Goal: Task Accomplishment & Management: Manage account settings

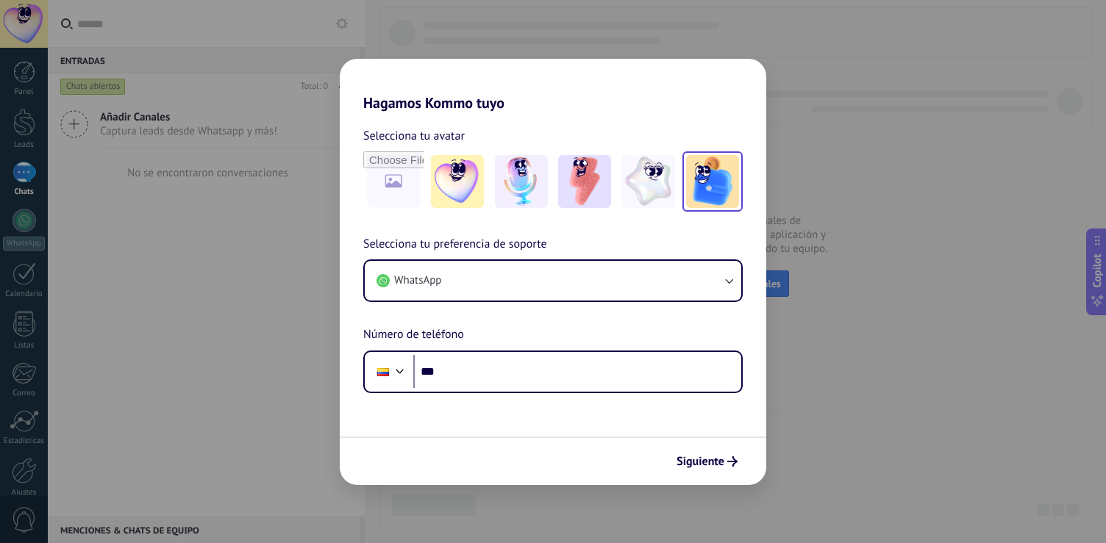
click at [702, 183] on img at bounding box center [712, 181] width 53 height 53
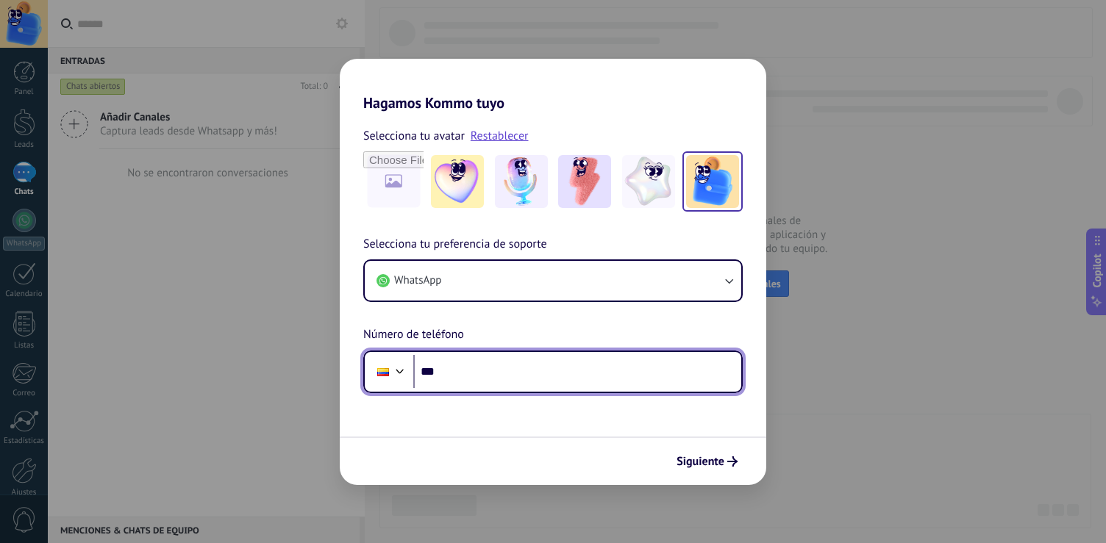
click at [594, 364] on input "***" at bounding box center [577, 372] width 328 height 34
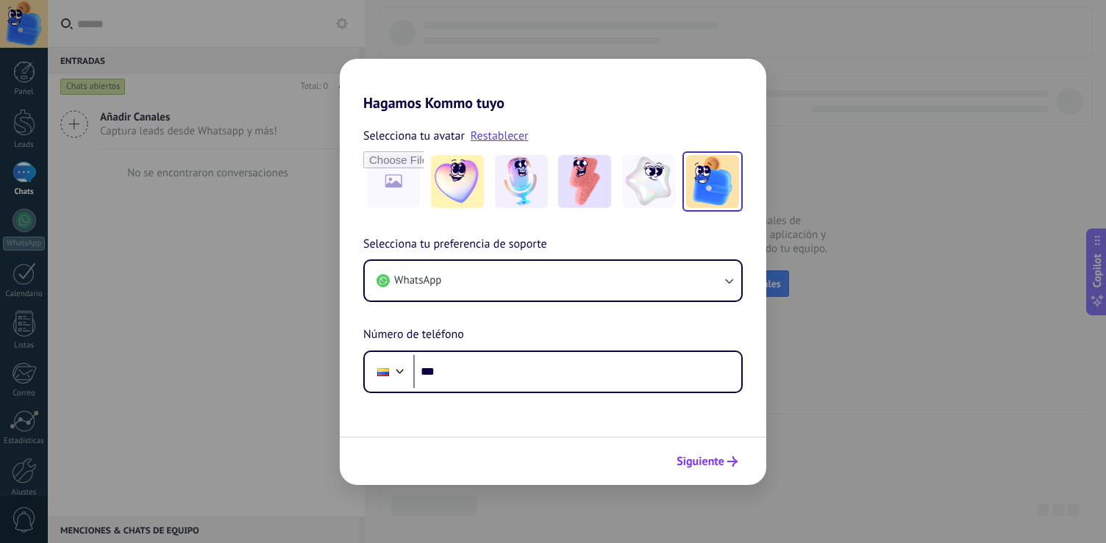
click at [719, 459] on span "Siguiente" at bounding box center [701, 462] width 48 height 10
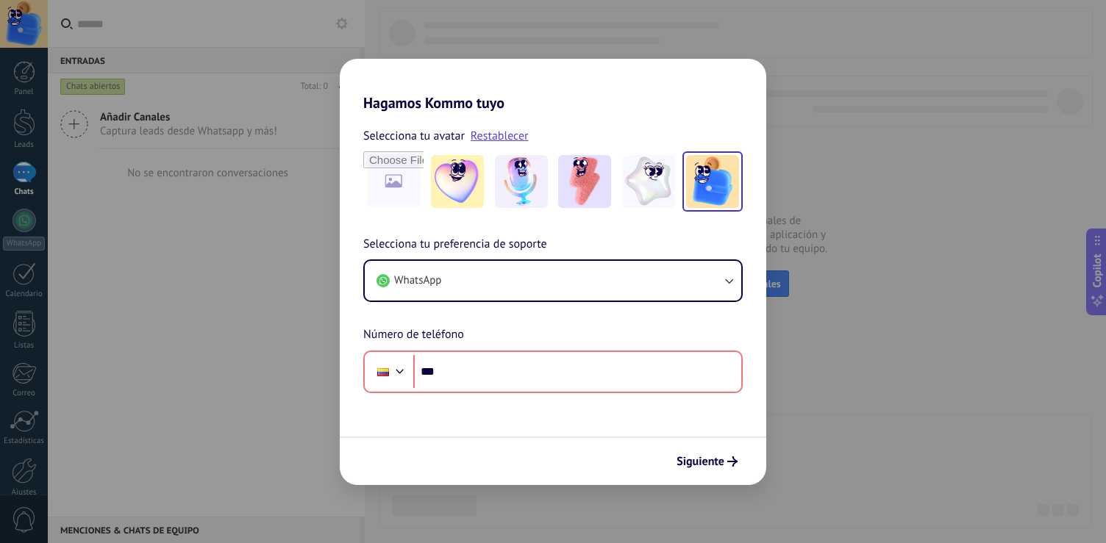
click at [899, 346] on div "Hagamos Kommo tuyo Selecciona tu avatar Restablecer Selecciona tu preferencia d…" at bounding box center [553, 271] width 1106 height 543
click at [794, 327] on div "Hagamos Kommo tuyo Selecciona tu avatar Restablecer Selecciona tu preferencia d…" at bounding box center [553, 271] width 1106 height 543
click at [201, 169] on div "Hagamos Kommo tuyo Selecciona tu avatar Restablecer Selecciona tu preferencia d…" at bounding box center [553, 271] width 1106 height 543
click at [880, 68] on div "Hagamos Kommo tuyo Selecciona tu avatar Restablecer Selecciona tu preferencia d…" at bounding box center [553, 271] width 1106 height 543
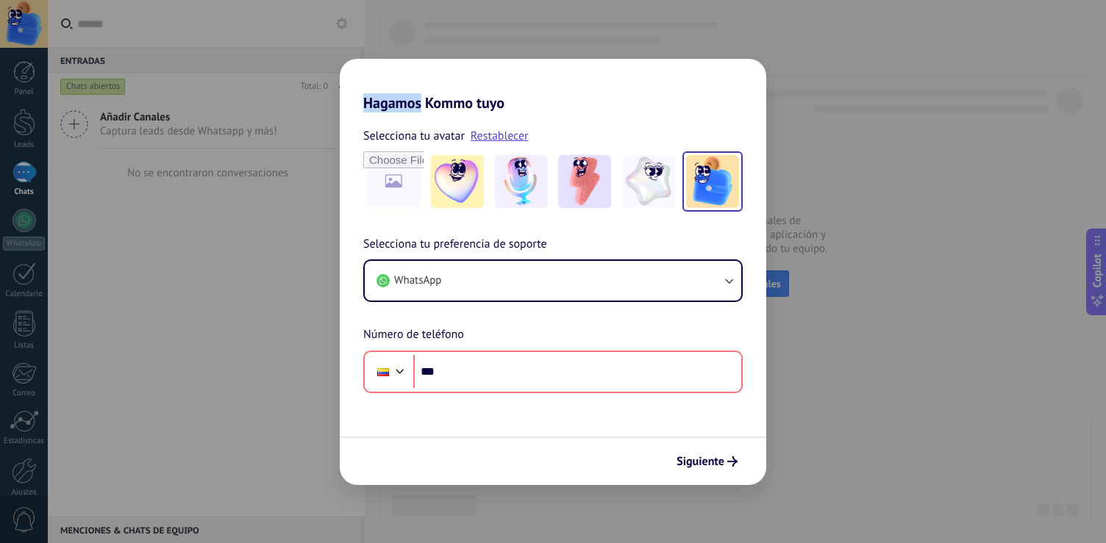
click at [247, 196] on div "Hagamos Kommo tuyo Selecciona tu avatar Restablecer Selecciona tu preferencia d…" at bounding box center [553, 271] width 1106 height 543
click at [473, 179] on img at bounding box center [457, 181] width 53 height 53
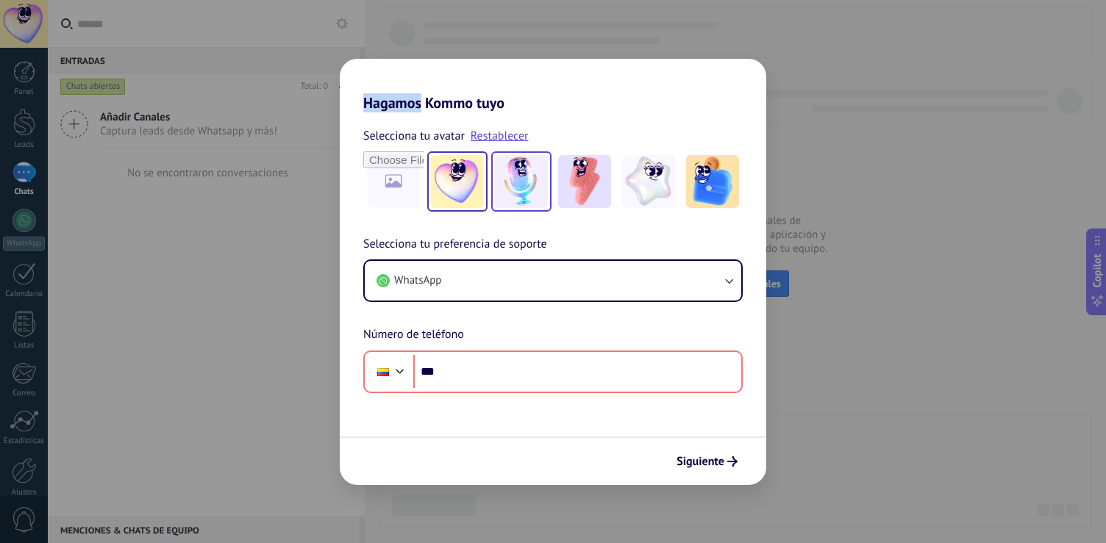
click at [517, 176] on img at bounding box center [521, 181] width 53 height 53
click at [554, 185] on div at bounding box center [552, 181] width 379 height 60
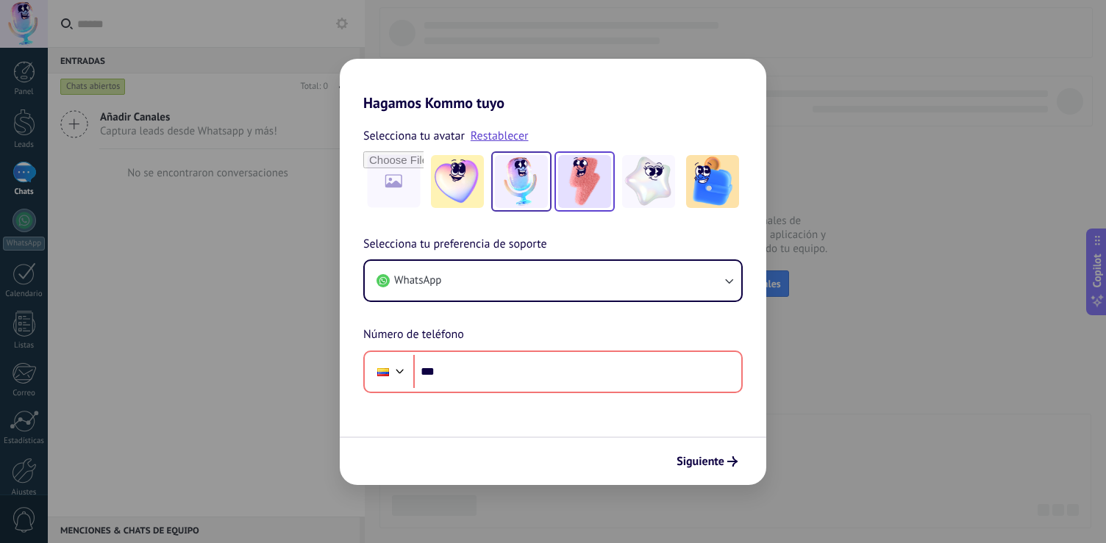
click at [582, 180] on img at bounding box center [584, 181] width 53 height 53
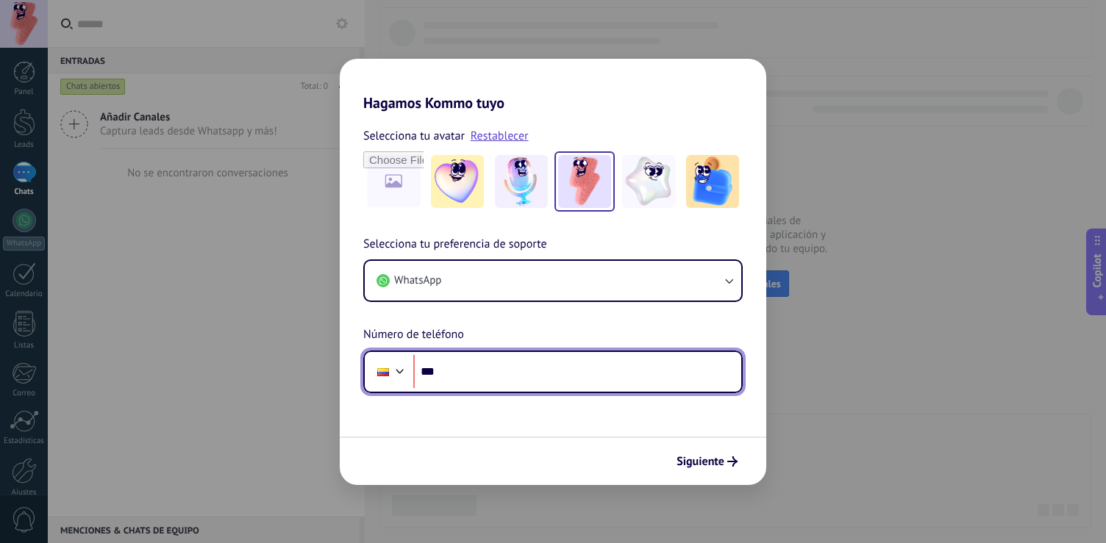
click at [461, 363] on input "***" at bounding box center [577, 372] width 328 height 34
type input "**********"
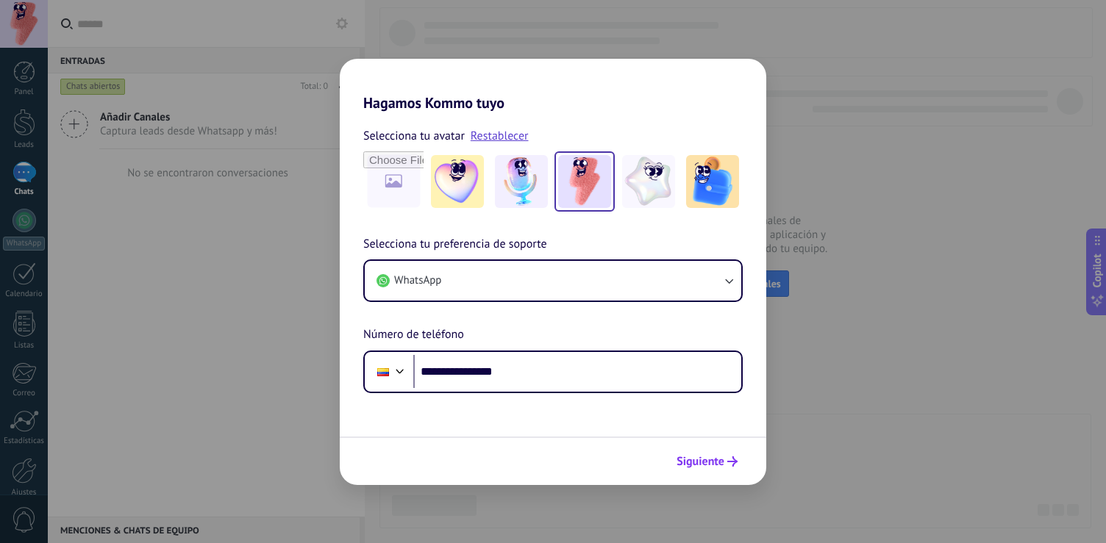
click at [691, 454] on button "Siguiente" at bounding box center [707, 461] width 74 height 25
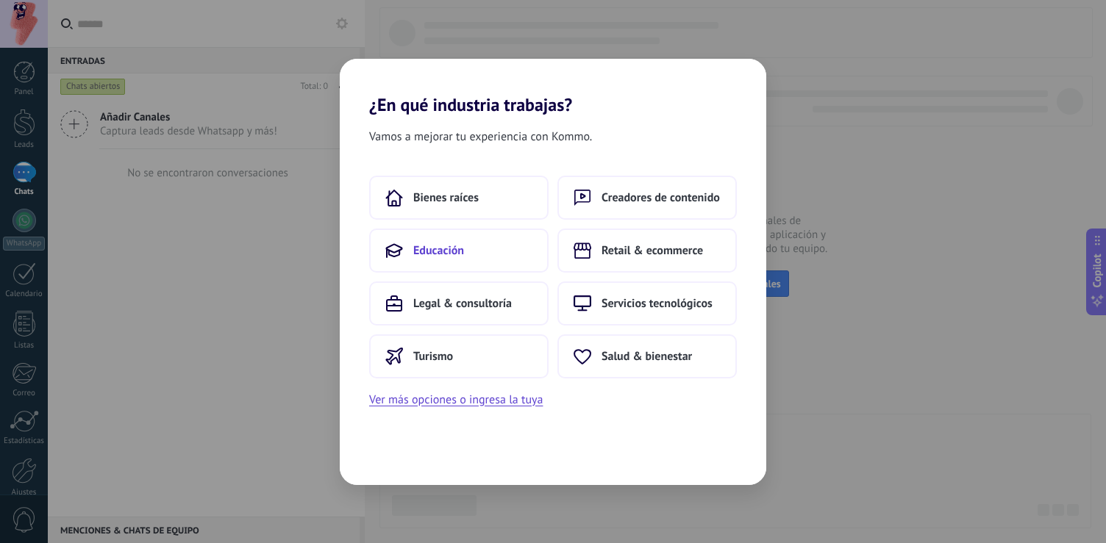
click at [452, 236] on button "Educación" at bounding box center [458, 251] width 179 height 44
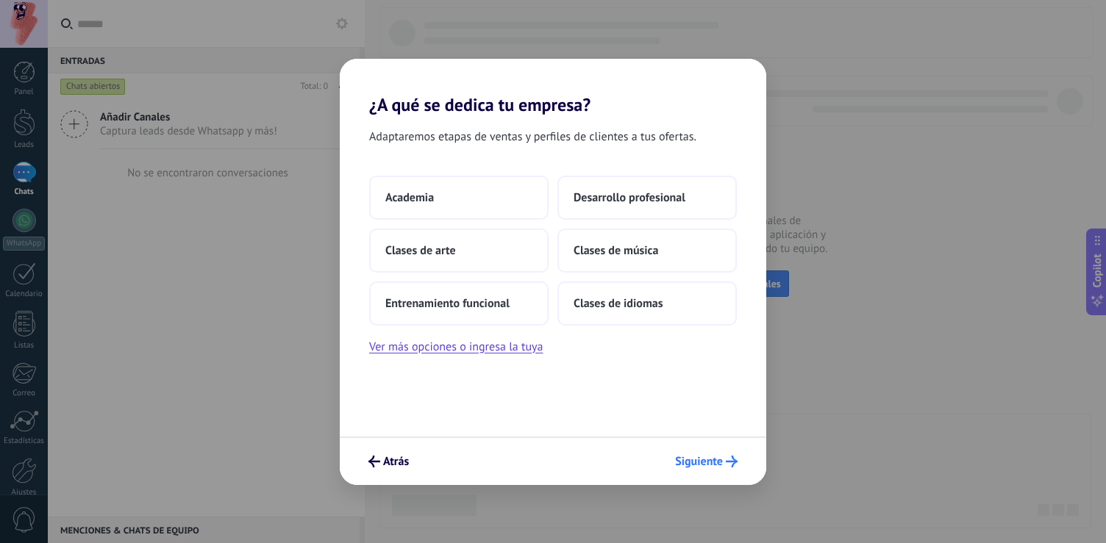
click at [696, 460] on span "Siguiente" at bounding box center [699, 462] width 48 height 10
click at [403, 197] on span "Academia" at bounding box center [409, 197] width 49 height 15
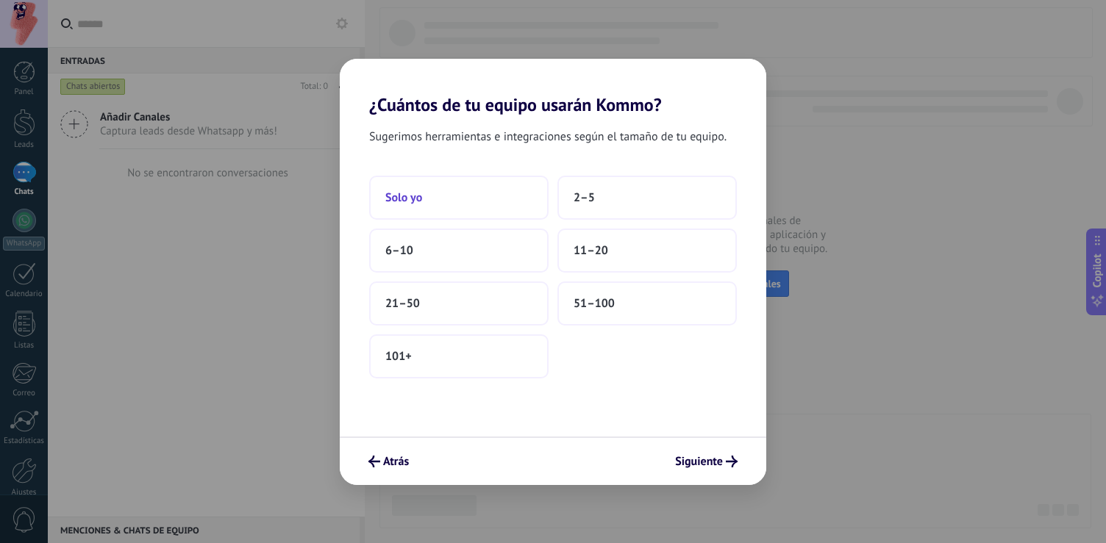
click at [467, 208] on button "Solo yo" at bounding box center [458, 198] width 179 height 44
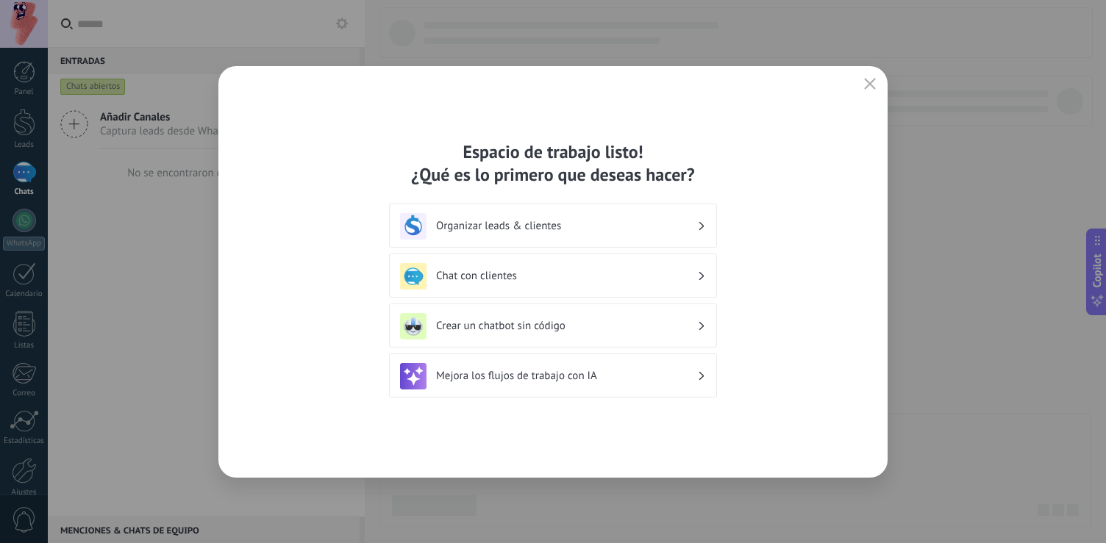
click at [524, 272] on h3 "Chat con clientes" at bounding box center [566, 276] width 261 height 14
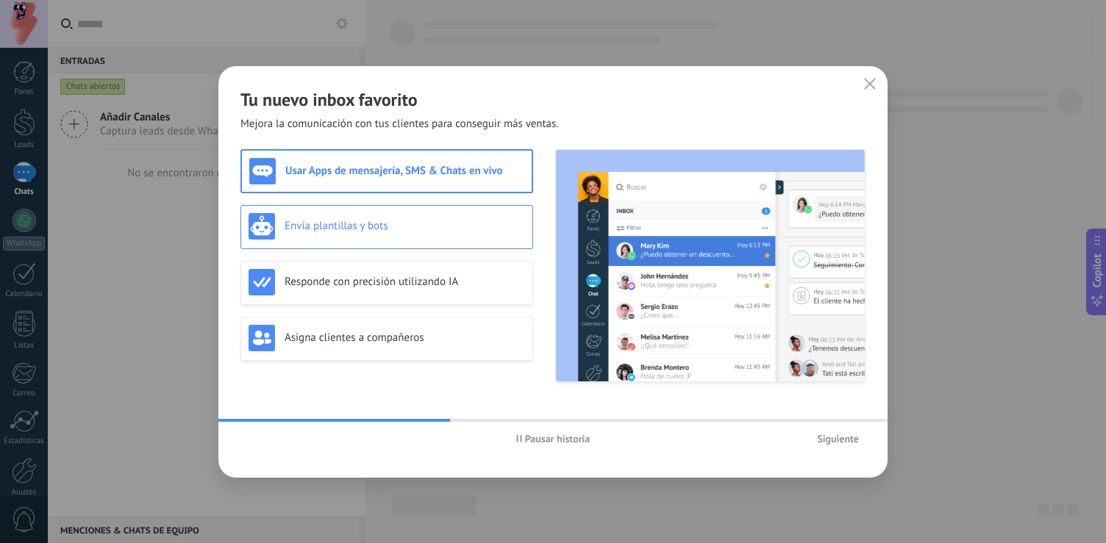
click at [430, 238] on div "Envía plantillas y bots" at bounding box center [387, 226] width 277 height 26
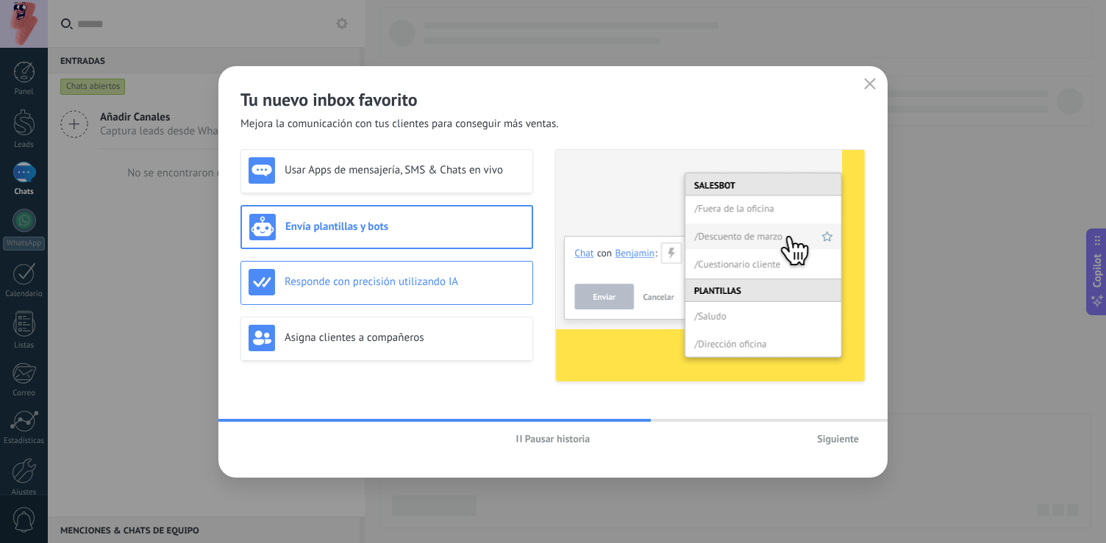
click at [425, 275] on h3 "Responde con precisión utilizando IA" at bounding box center [405, 282] width 240 height 14
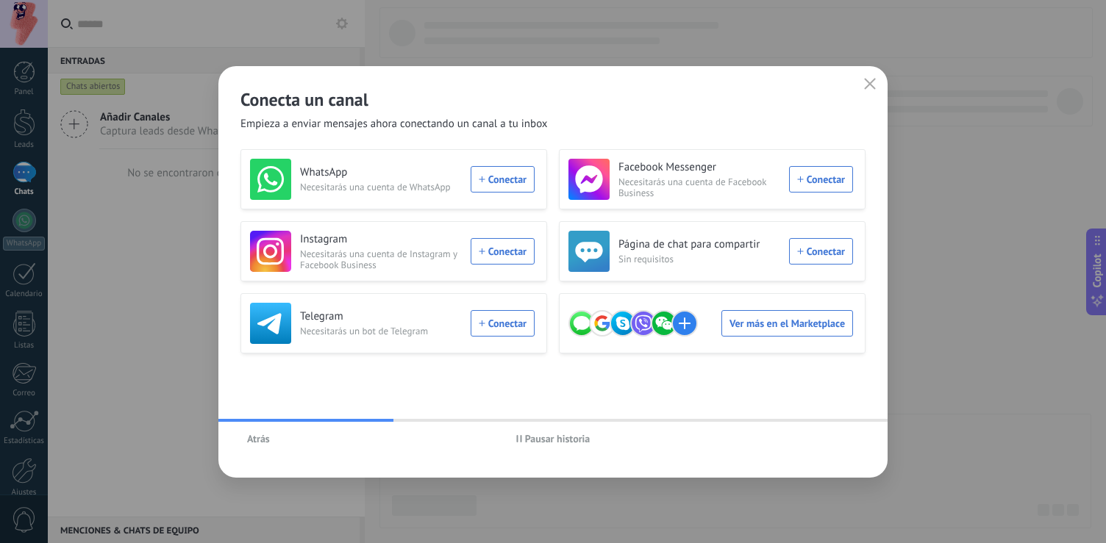
click at [270, 441] on button "Atrás" at bounding box center [258, 439] width 36 height 22
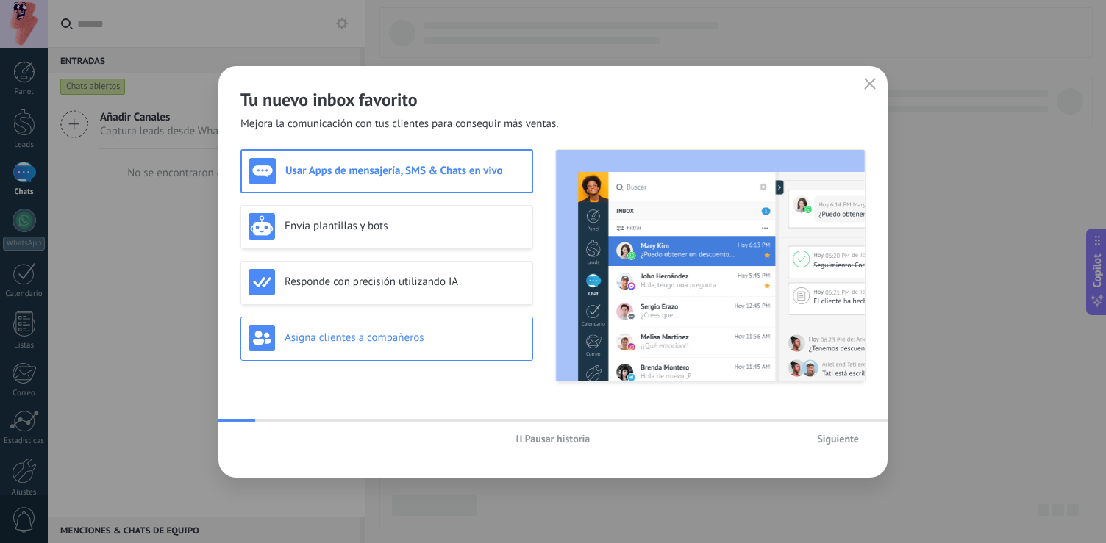
click at [429, 325] on div "Asigna clientes a compañeros" at bounding box center [387, 338] width 277 height 26
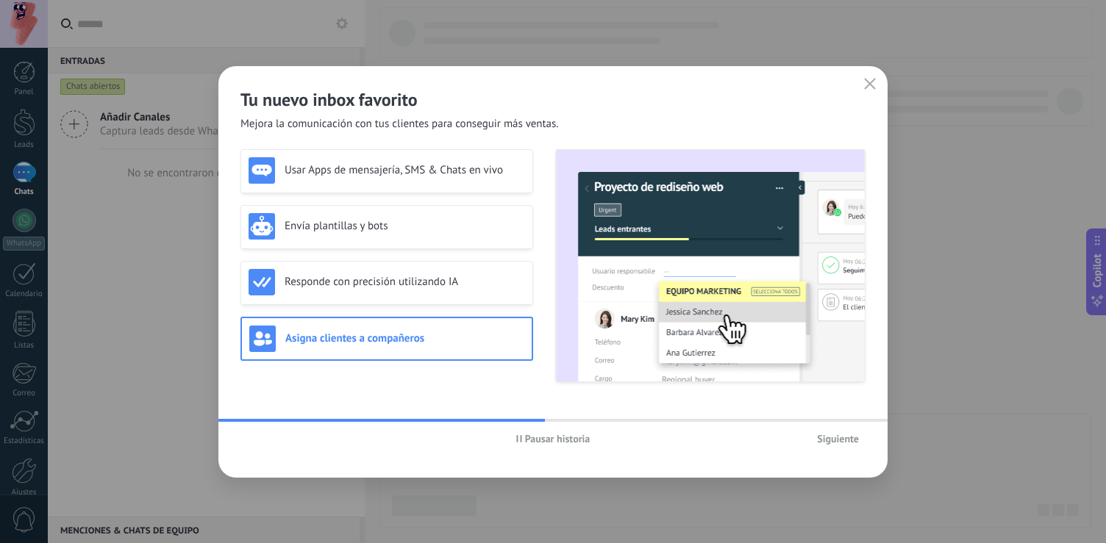
click at [852, 444] on span "Siguiente" at bounding box center [838, 439] width 42 height 10
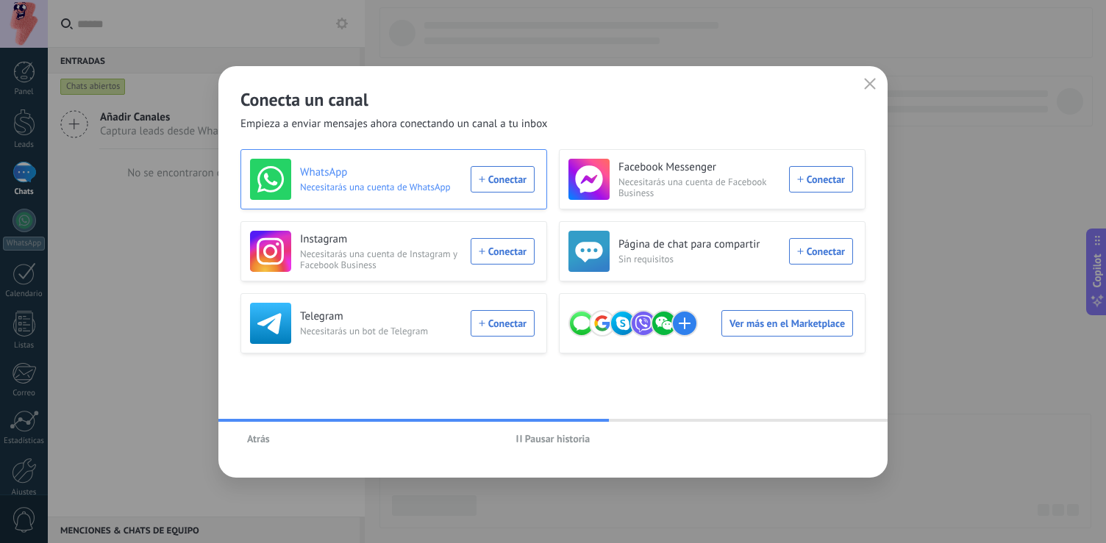
click at [525, 176] on div "WhatsApp Necesitarás una cuenta de WhatsApp Conectar" at bounding box center [392, 179] width 285 height 41
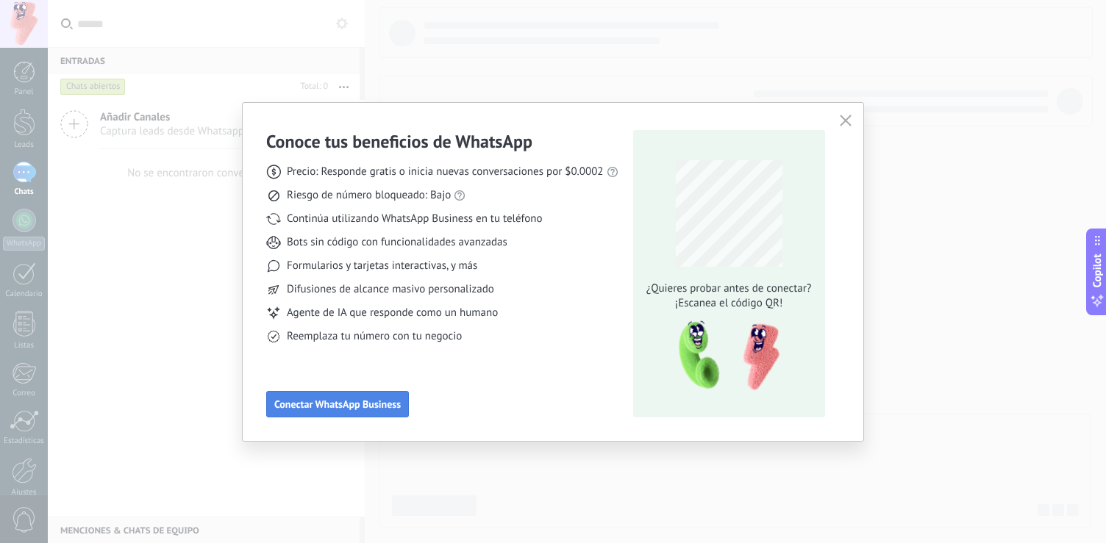
click at [295, 415] on button "Conectar WhatsApp Business" at bounding box center [337, 404] width 143 height 26
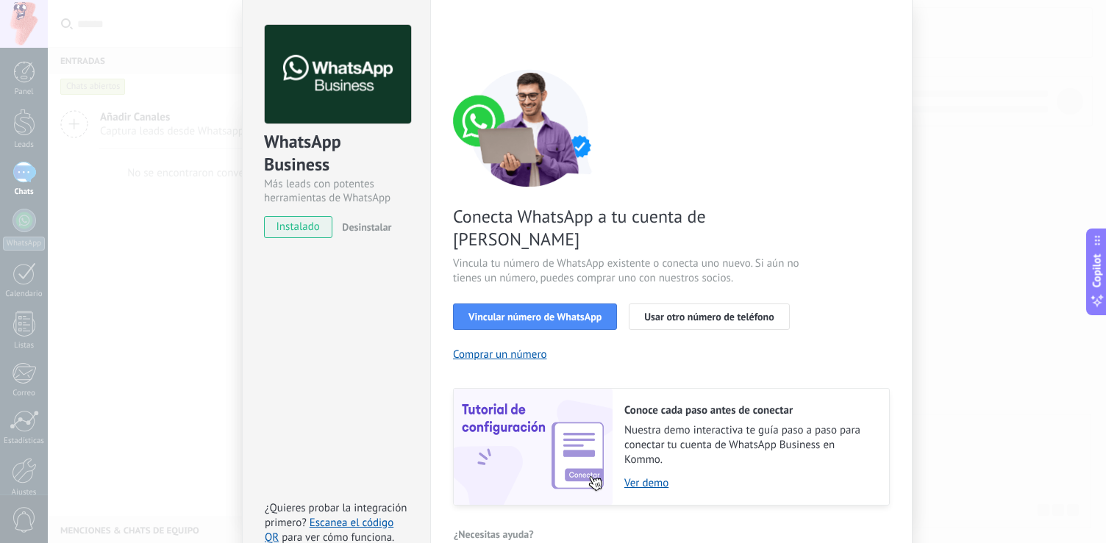
scroll to position [60, 0]
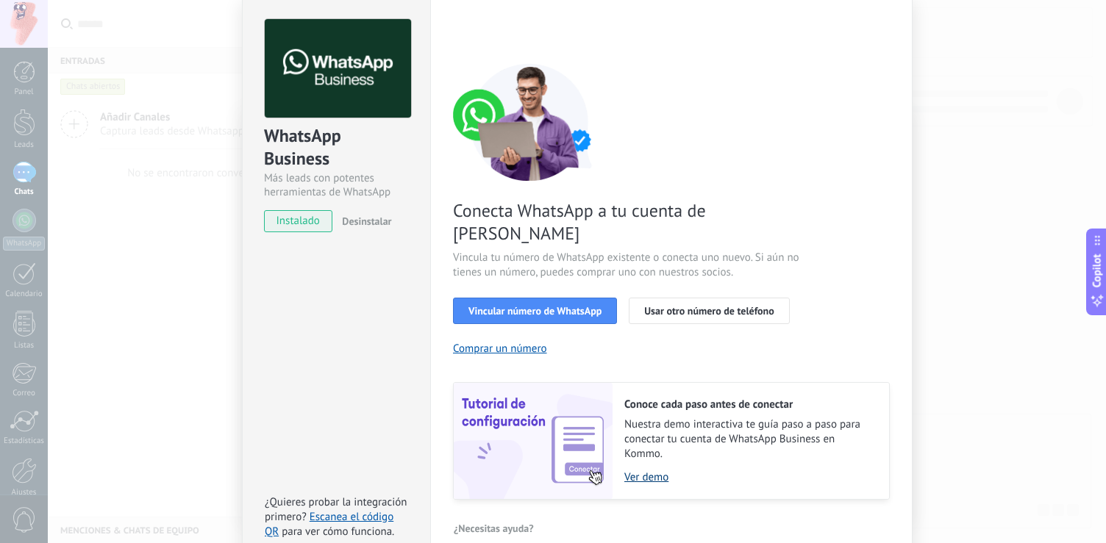
click at [624, 471] on link "Ver demo" at bounding box center [749, 478] width 250 height 14
click at [174, 254] on div "WhatsApp Business Más leads con potentes herramientas de WhatsApp instalado Des…" at bounding box center [577, 271] width 1058 height 543
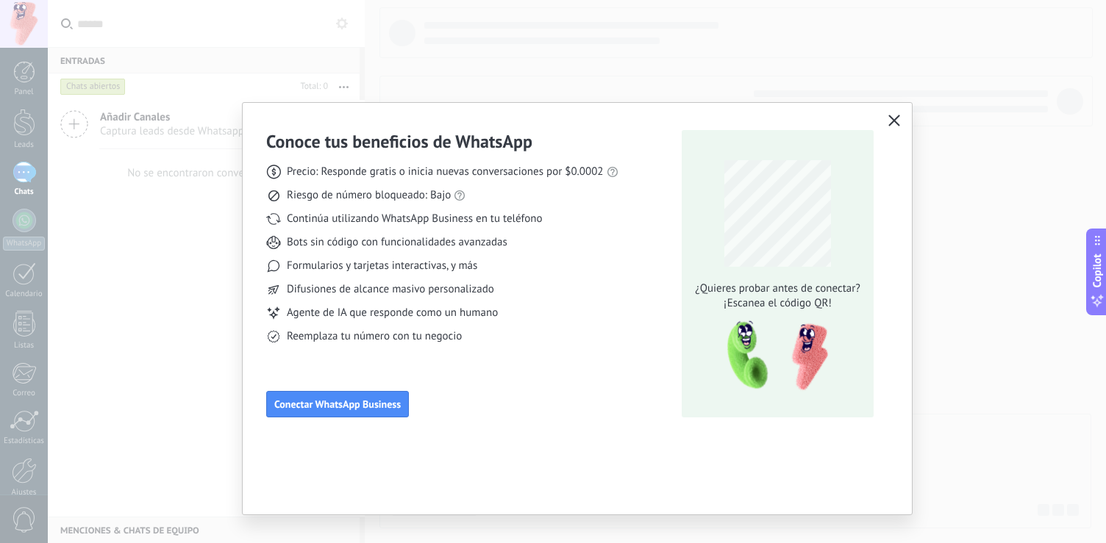
scroll to position [0, 0]
click at [140, 189] on div "Conoce tus beneficios de WhatsApp Precio: Responde gratis o inicia nuevas conve…" at bounding box center [553, 271] width 1106 height 543
click at [22, 226] on div "Conoce tus beneficios de WhatsApp Precio: Responde gratis o inicia nuevas conve…" at bounding box center [553, 271] width 1106 height 543
click at [106, 344] on div "Conoce tus beneficios de WhatsApp Precio: Responde gratis o inicia nuevas conve…" at bounding box center [553, 271] width 1106 height 543
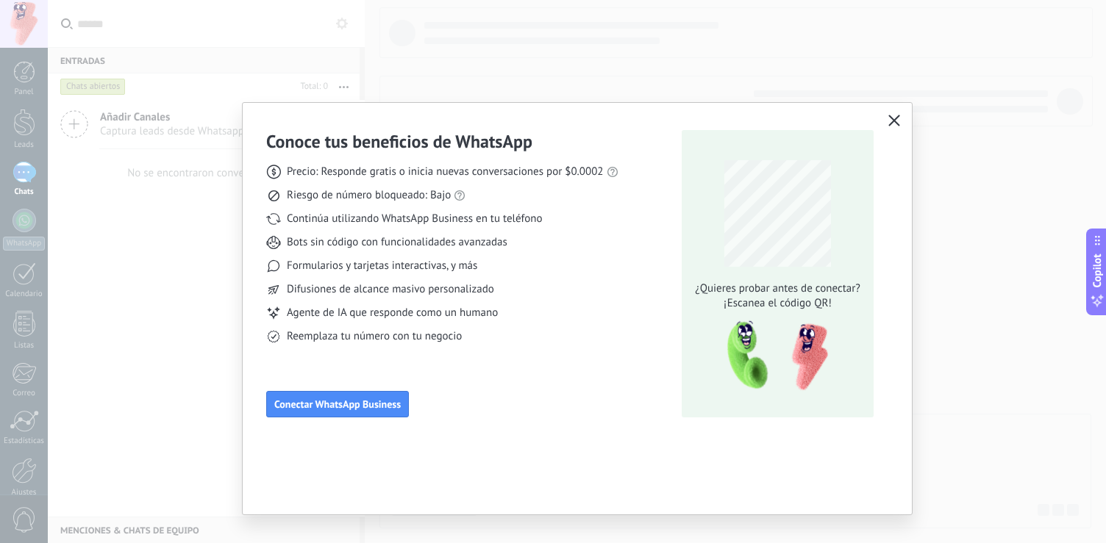
click at [896, 114] on button "button" at bounding box center [894, 121] width 19 height 21
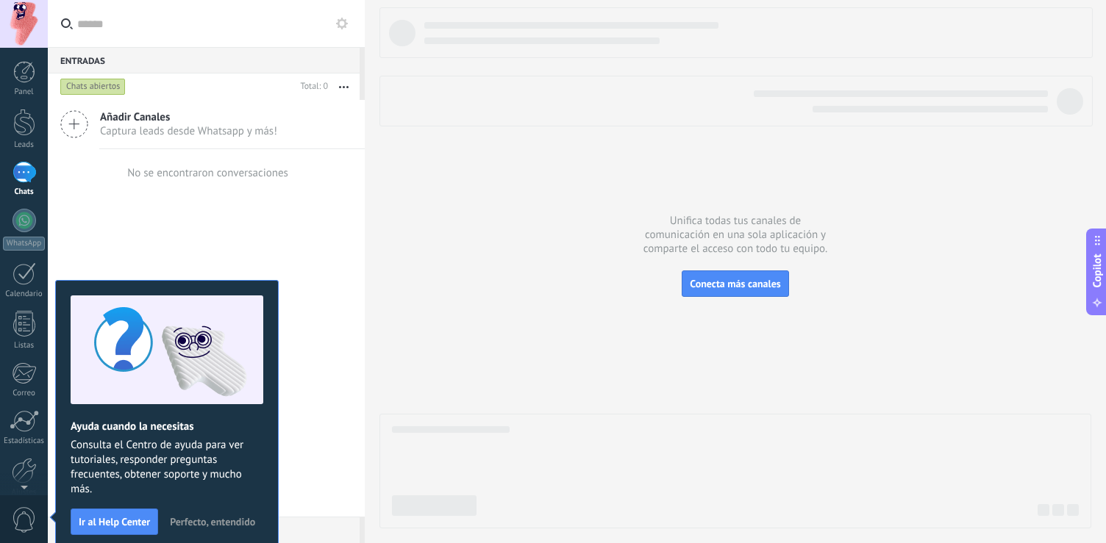
click at [227, 519] on span "Perfecto, entendido" at bounding box center [212, 522] width 85 height 10
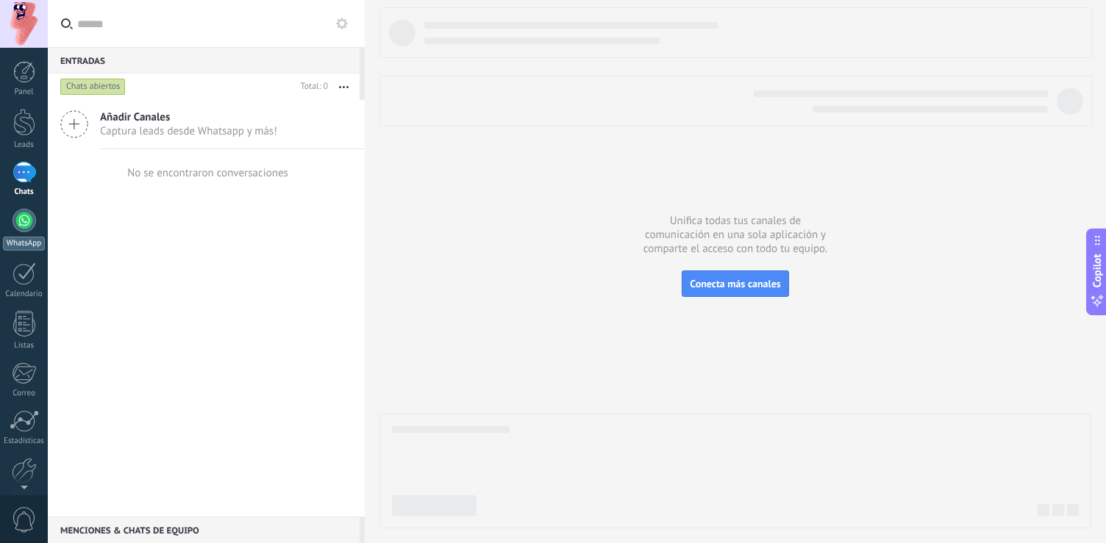
click at [41, 246] on div "WhatsApp" at bounding box center [24, 244] width 42 height 14
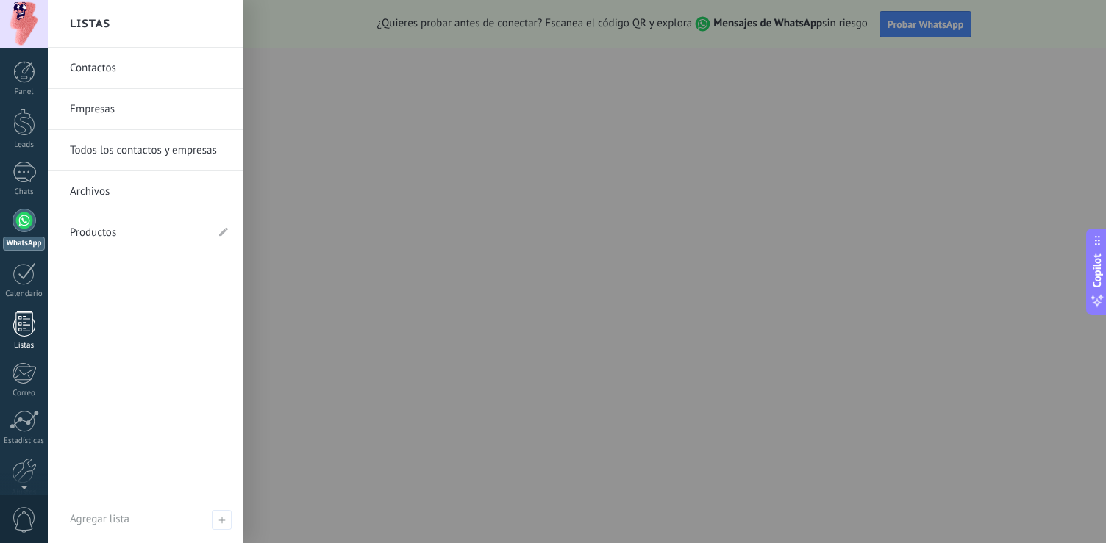
click at [18, 315] on div at bounding box center [24, 324] width 22 height 26
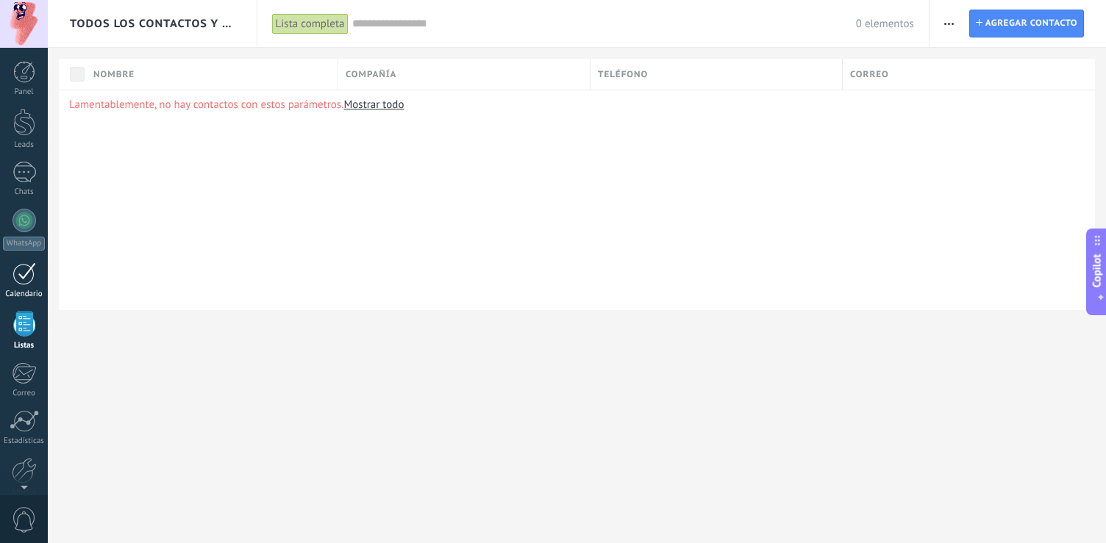
click at [29, 288] on link "Calendario" at bounding box center [24, 281] width 48 height 37
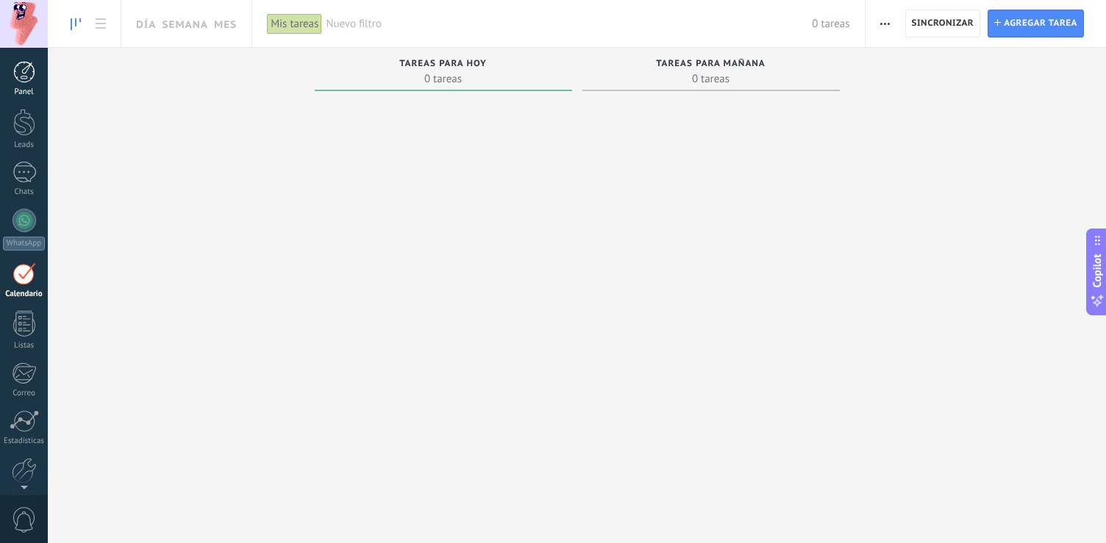
click at [28, 94] on div "Panel" at bounding box center [24, 93] width 43 height 10
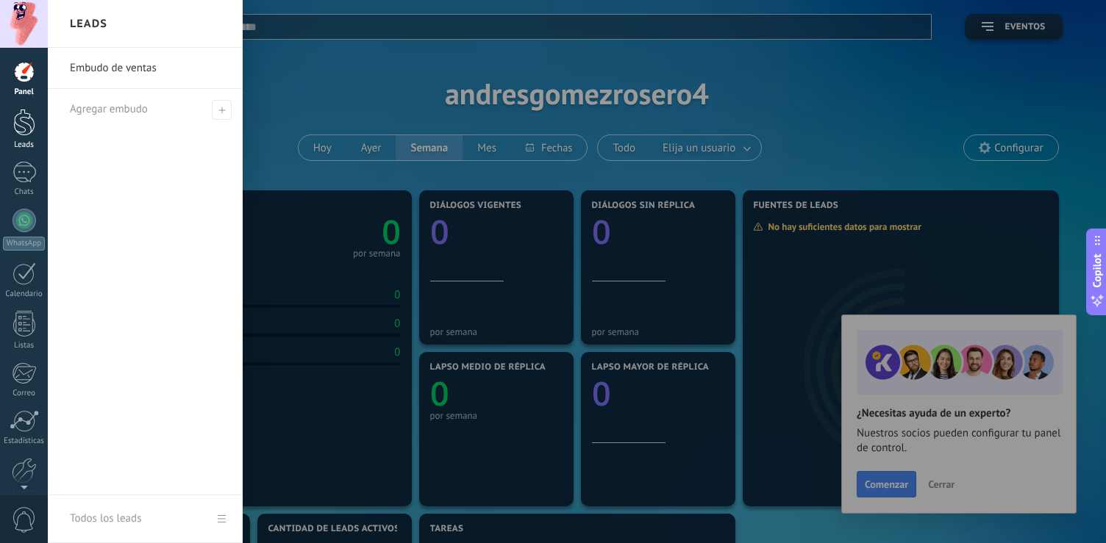
click at [16, 115] on div at bounding box center [24, 122] width 22 height 27
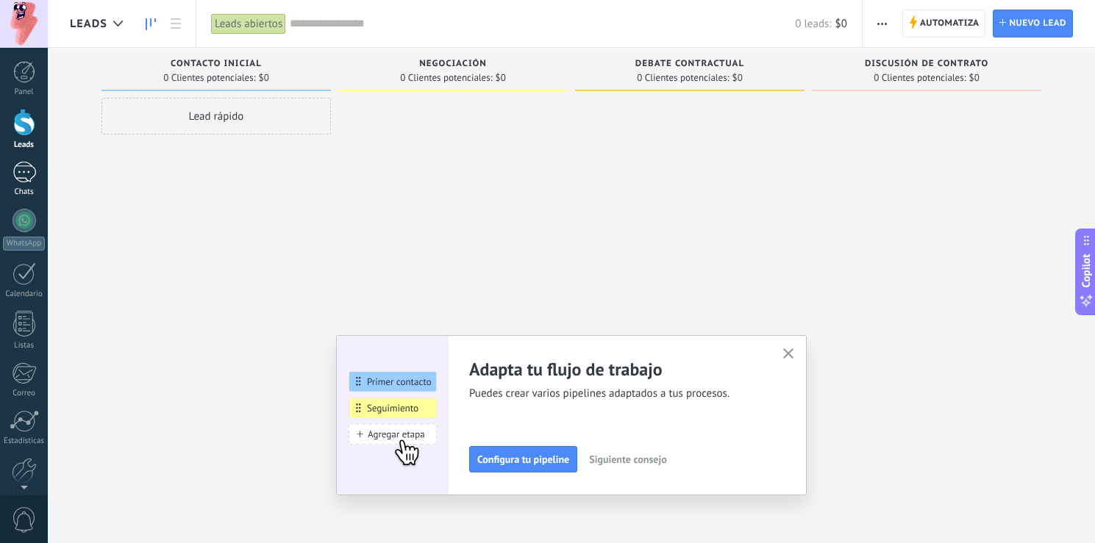
click at [35, 168] on div at bounding box center [25, 172] width 24 height 21
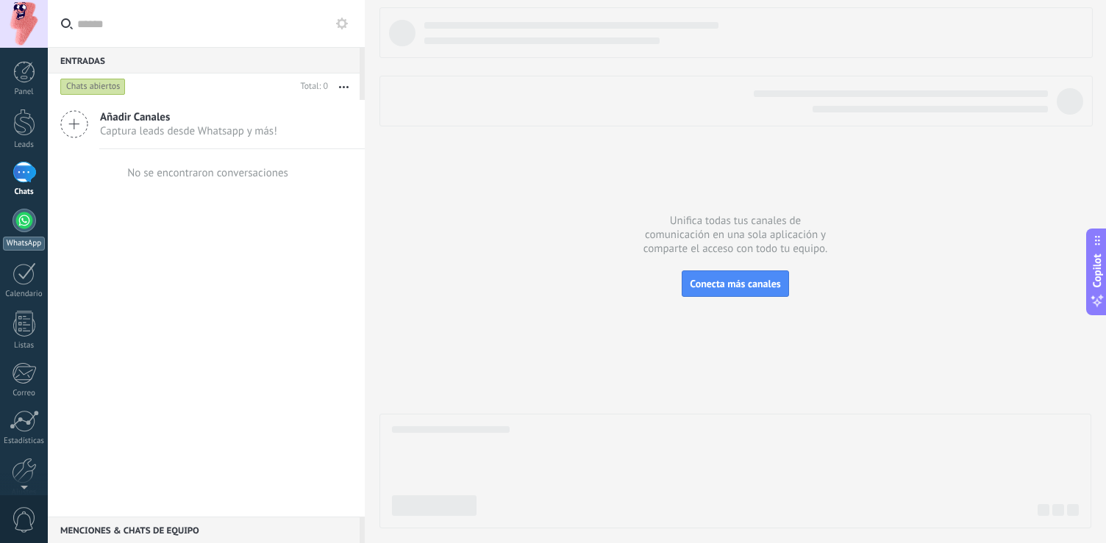
click at [35, 221] on link "WhatsApp" at bounding box center [24, 230] width 48 height 42
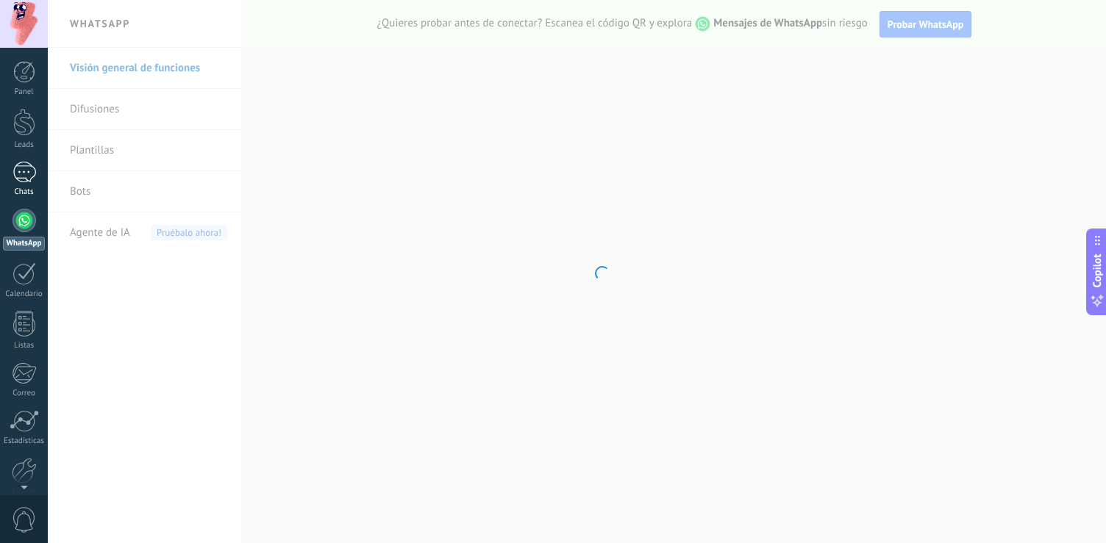
click at [26, 176] on div at bounding box center [25, 172] width 24 height 21
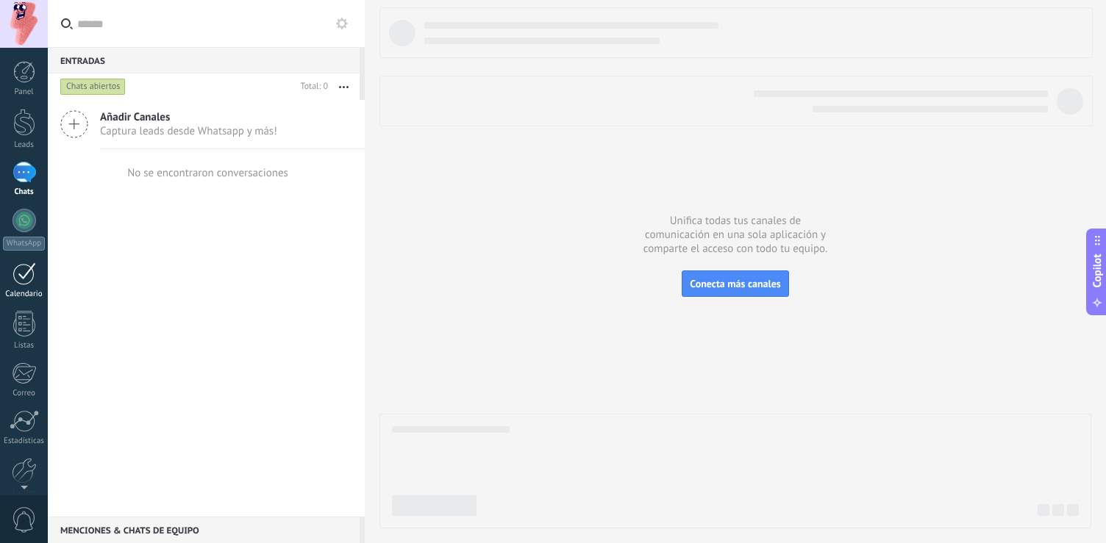
click at [41, 270] on link "Calendario" at bounding box center [24, 281] width 48 height 37
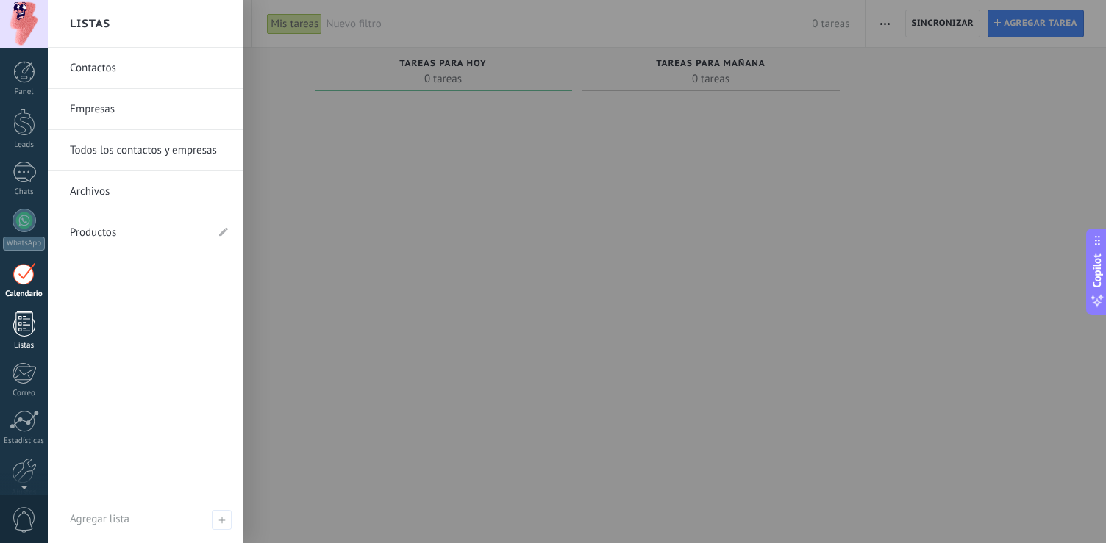
click at [32, 332] on div at bounding box center [24, 324] width 22 height 26
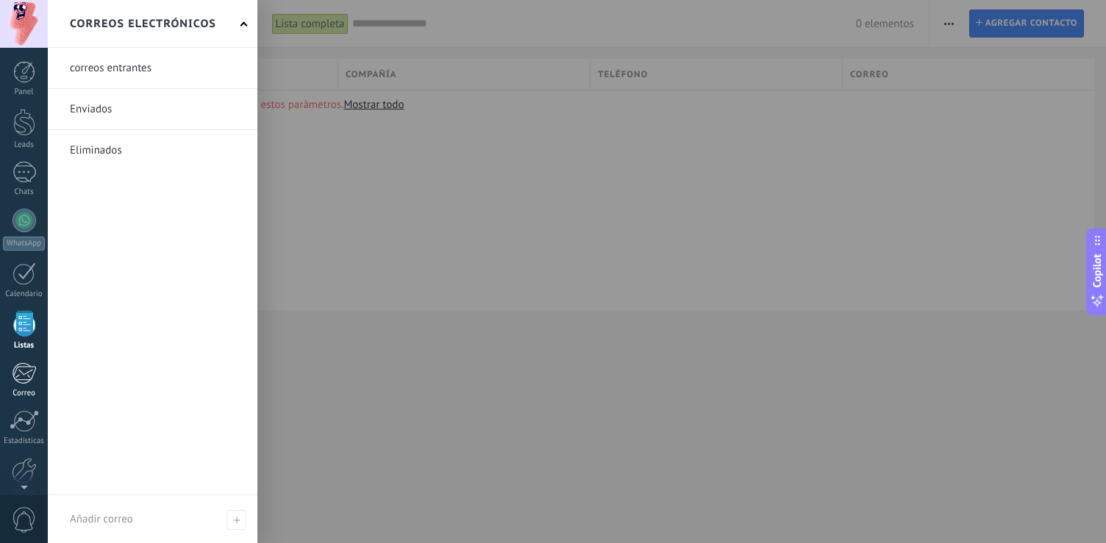
click at [12, 379] on div at bounding box center [24, 374] width 24 height 22
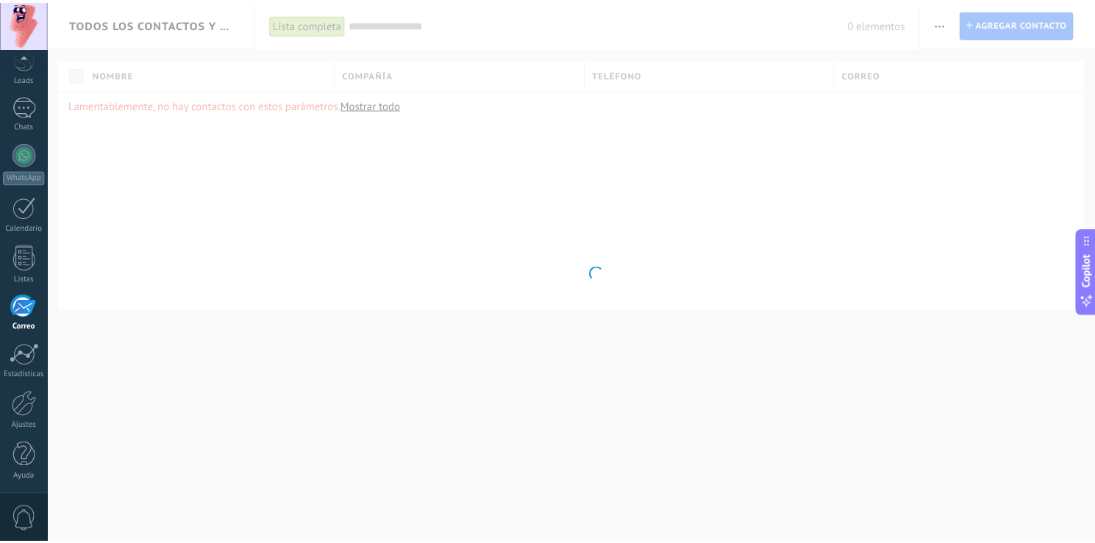
scroll to position [68, 0]
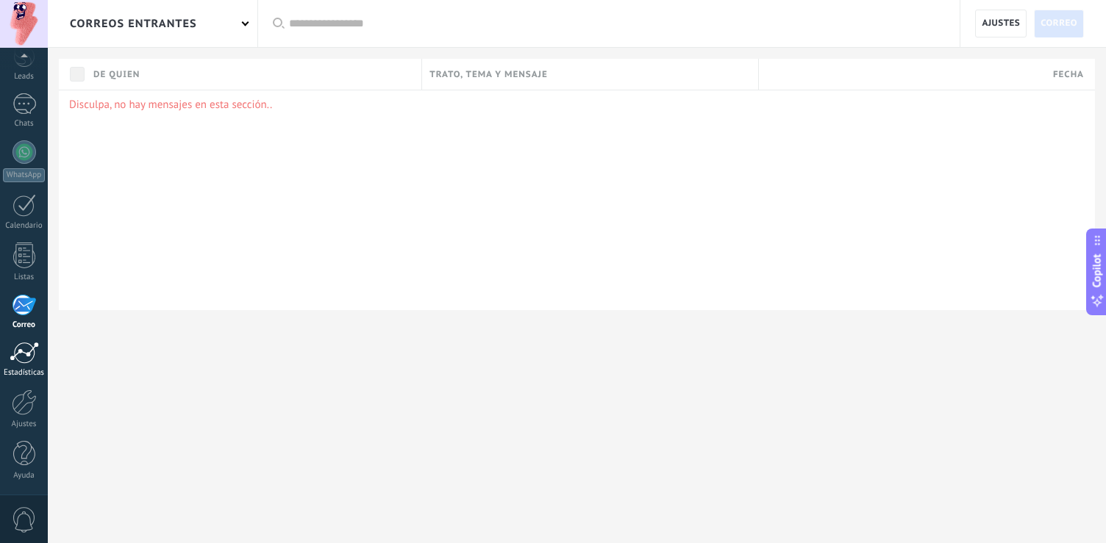
click at [23, 376] on div "Estadísticas" at bounding box center [24, 373] width 43 height 10
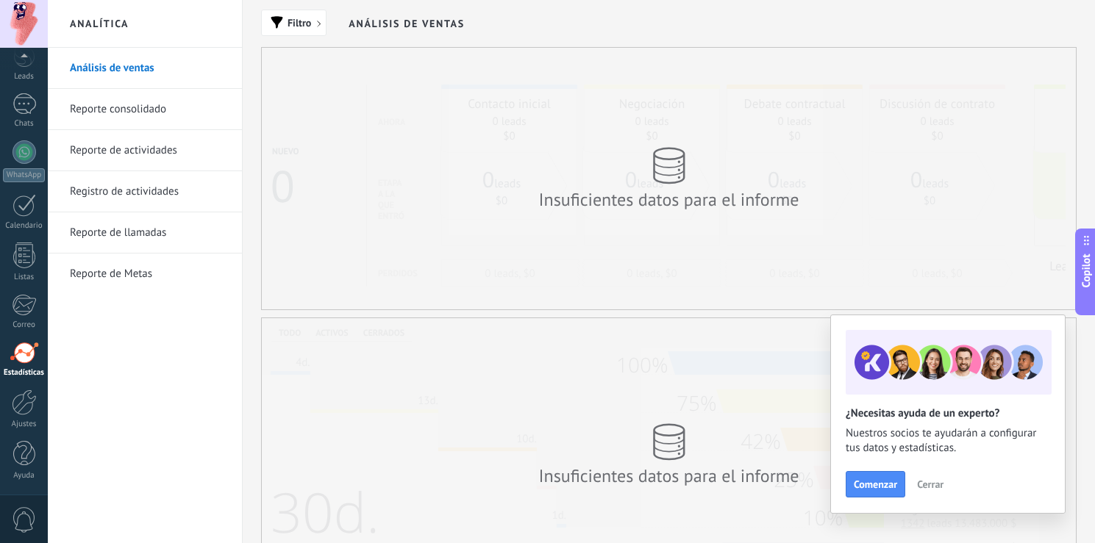
click at [459, 221] on div "Insuficientes datos para el informe" at bounding box center [669, 179] width 814 height 262
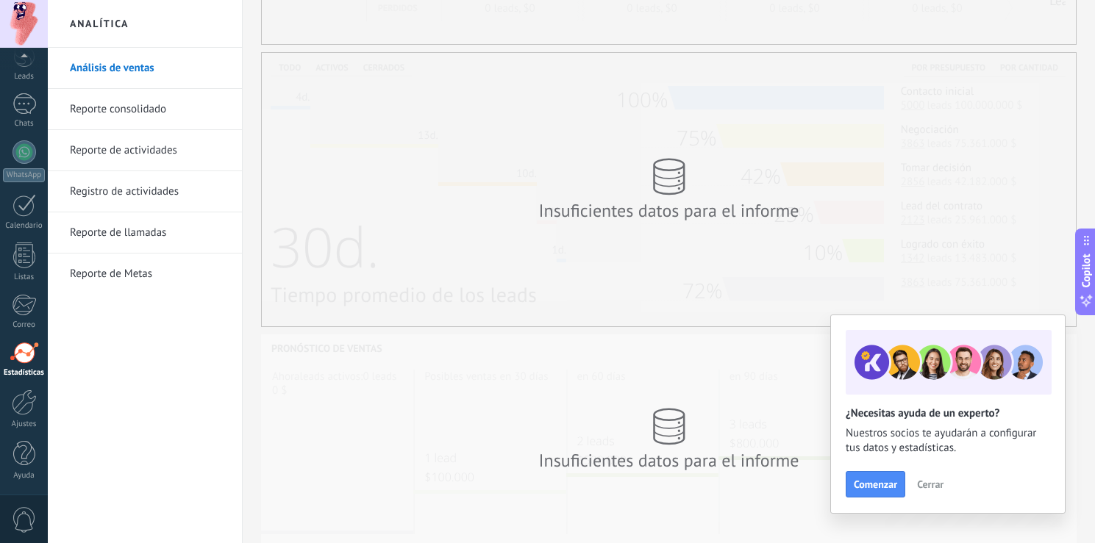
scroll to position [315, 0]
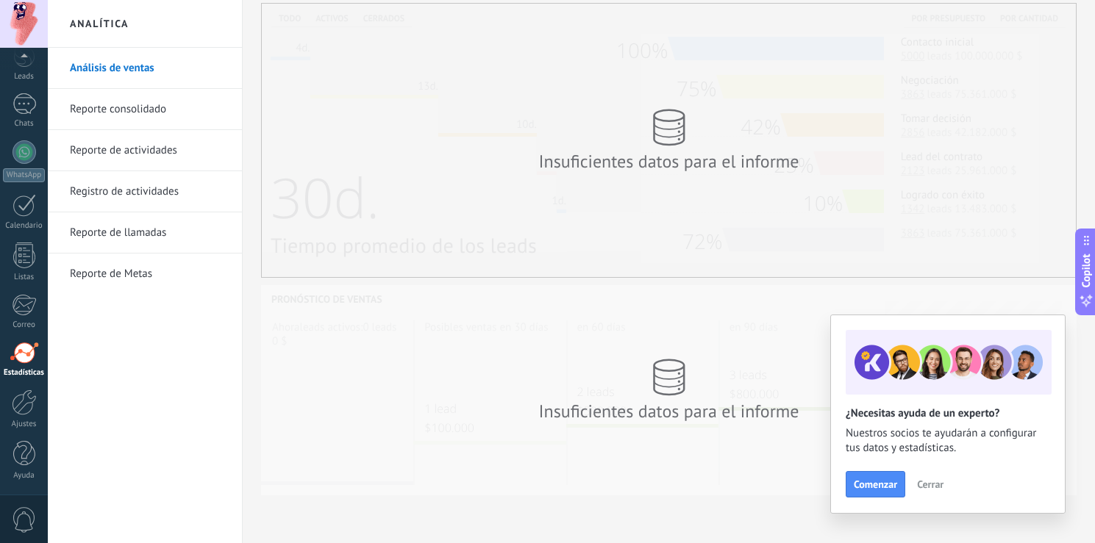
click at [124, 99] on link "Reporte consolidado" at bounding box center [148, 109] width 157 height 41
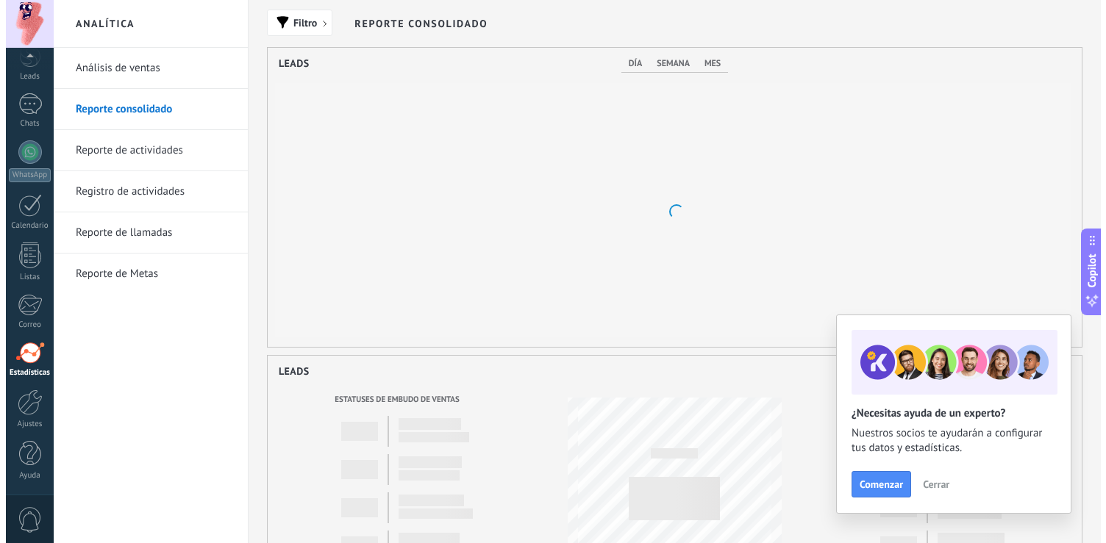
scroll to position [299, 814]
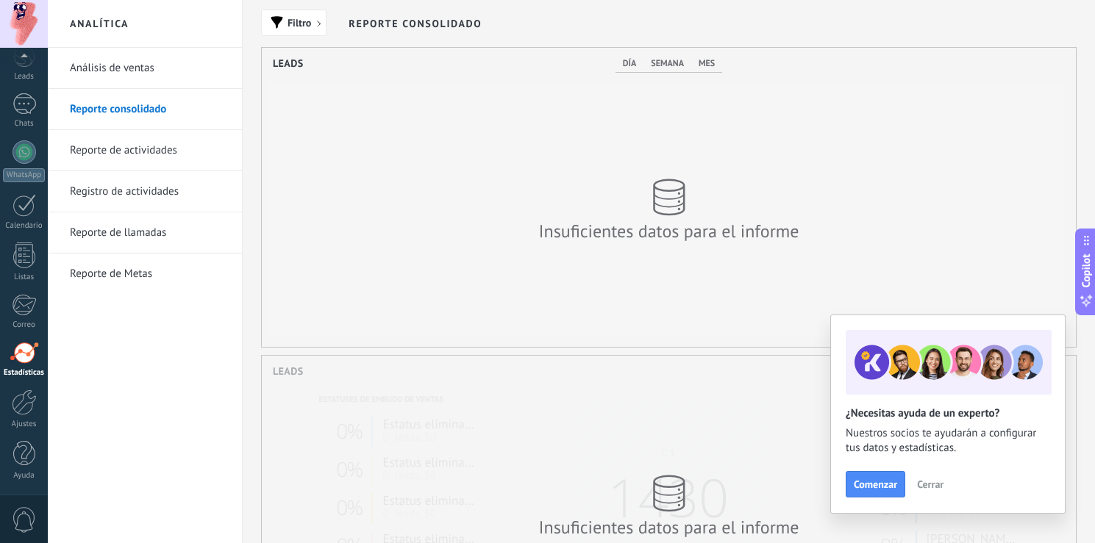
click at [156, 149] on link "Reporte de actividades" at bounding box center [148, 150] width 157 height 41
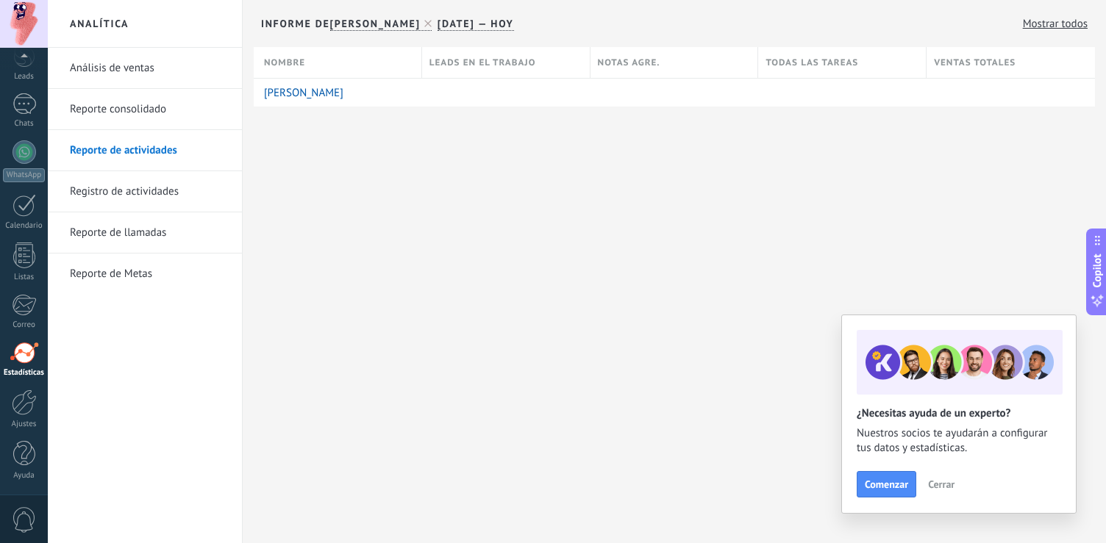
click at [214, 176] on link "Registro de actividades" at bounding box center [148, 191] width 157 height 41
